Goal: Task Accomplishment & Management: Use online tool/utility

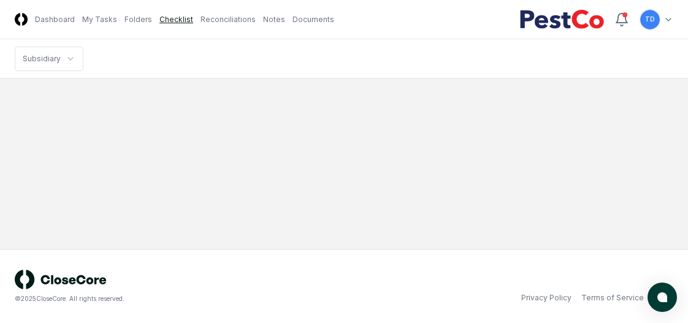
click at [170, 18] on link "Checklist" at bounding box center [176, 19] width 34 height 11
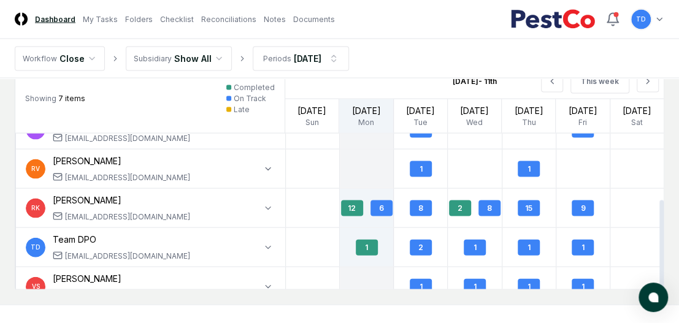
scroll to position [116, 0]
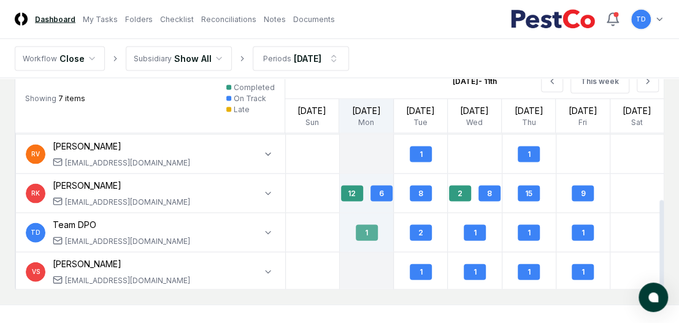
click at [369, 227] on div "1" at bounding box center [367, 233] width 22 height 16
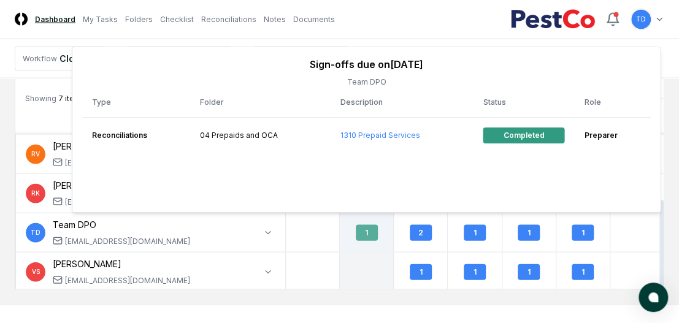
click at [392, 224] on div "1" at bounding box center [366, 232] width 53 height 29
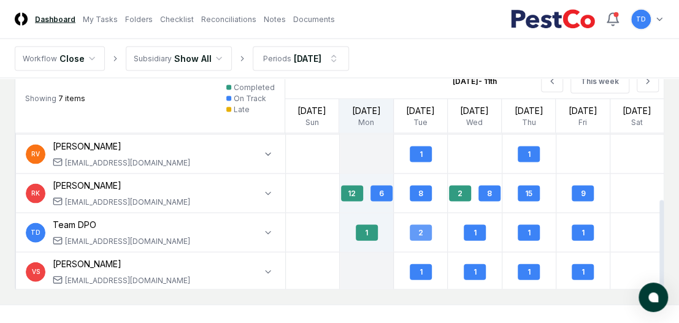
click at [422, 228] on div "2" at bounding box center [421, 233] width 22 height 16
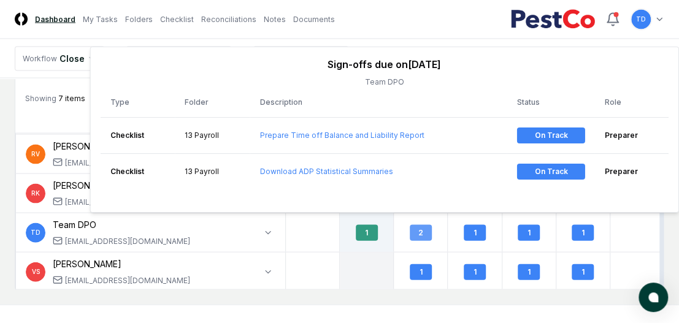
click at [416, 234] on div "2" at bounding box center [421, 233] width 22 height 16
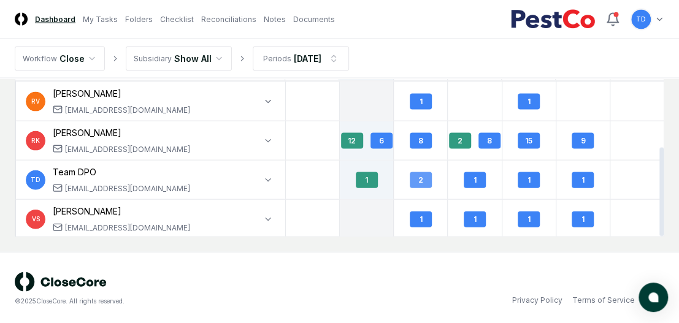
scroll to position [1096, 0]
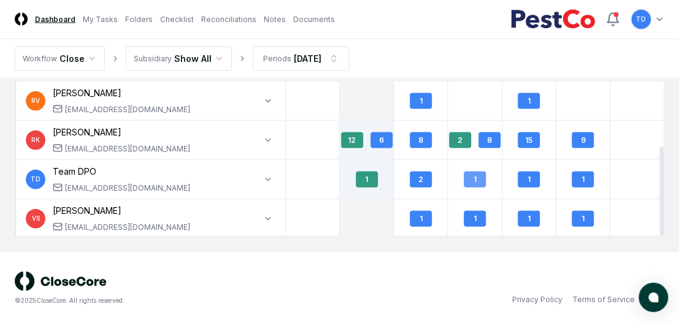
click at [475, 173] on div "1" at bounding box center [474, 180] width 22 height 16
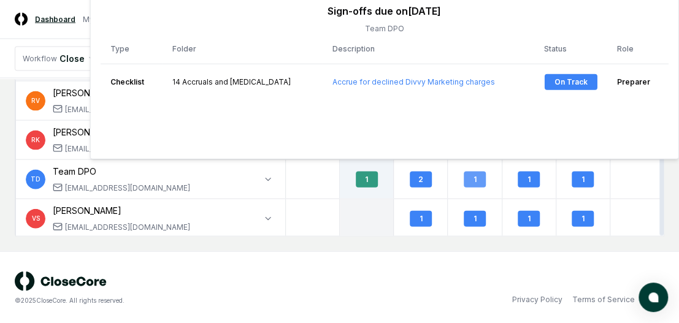
click at [452, 184] on div "1" at bounding box center [474, 179] width 53 height 29
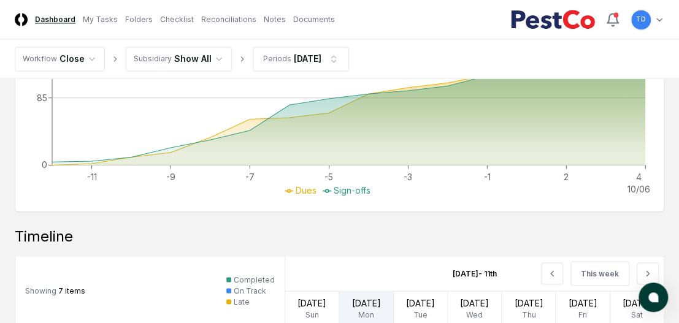
scroll to position [605, 0]
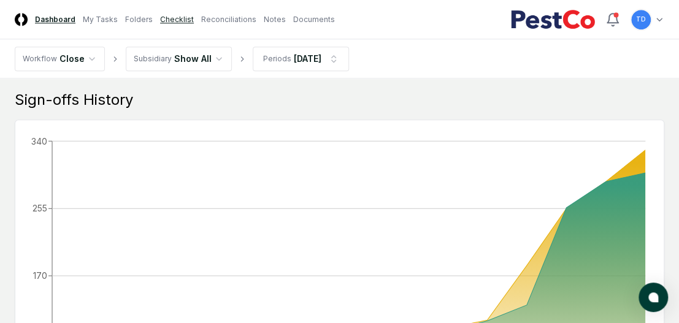
click at [176, 17] on link "Checklist" at bounding box center [177, 19] width 34 height 11
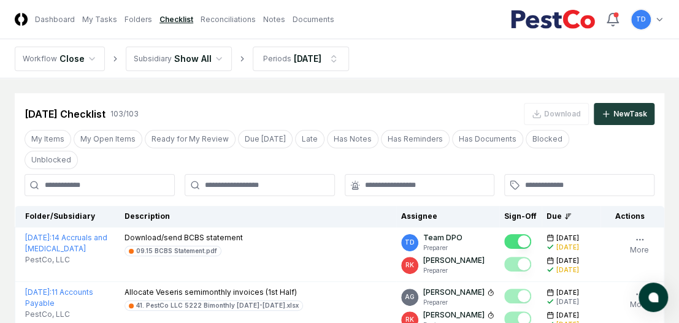
click at [140, 191] on input at bounding box center [100, 185] width 150 height 22
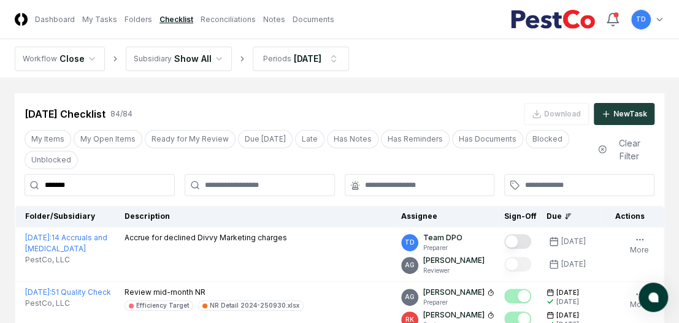
type input "*******"
click at [108, 20] on link "My Tasks" at bounding box center [99, 19] width 35 height 11
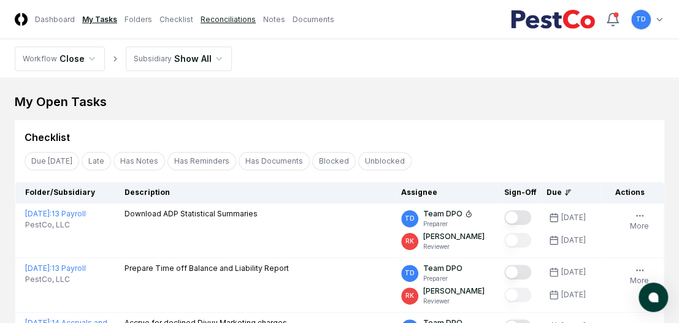
click at [211, 23] on link "Reconciliations" at bounding box center [227, 19] width 55 height 11
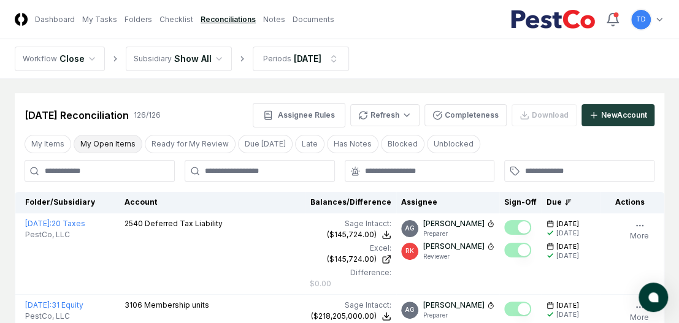
click at [116, 145] on button "My Open Items" at bounding box center [108, 144] width 69 height 18
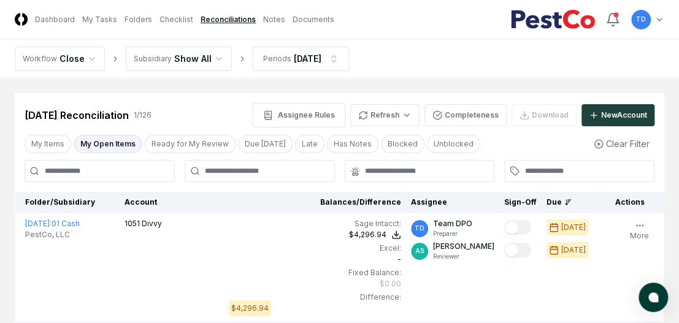
scroll to position [61, 0]
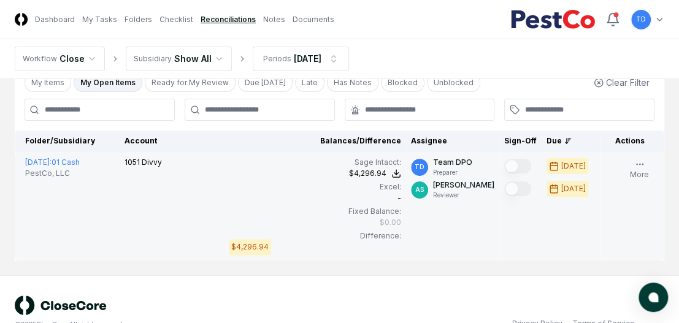
click at [277, 187] on div "Excel:" at bounding box center [315, 186] width 172 height 11
click at [41, 250] on td "[DATE] : 01 Cash PestCo, LLC" at bounding box center [67, 206] width 104 height 109
click at [44, 241] on td "[DATE] : 01 Cash PestCo, LLC" at bounding box center [67, 206] width 104 height 109
